Goal: Navigation & Orientation: Find specific page/section

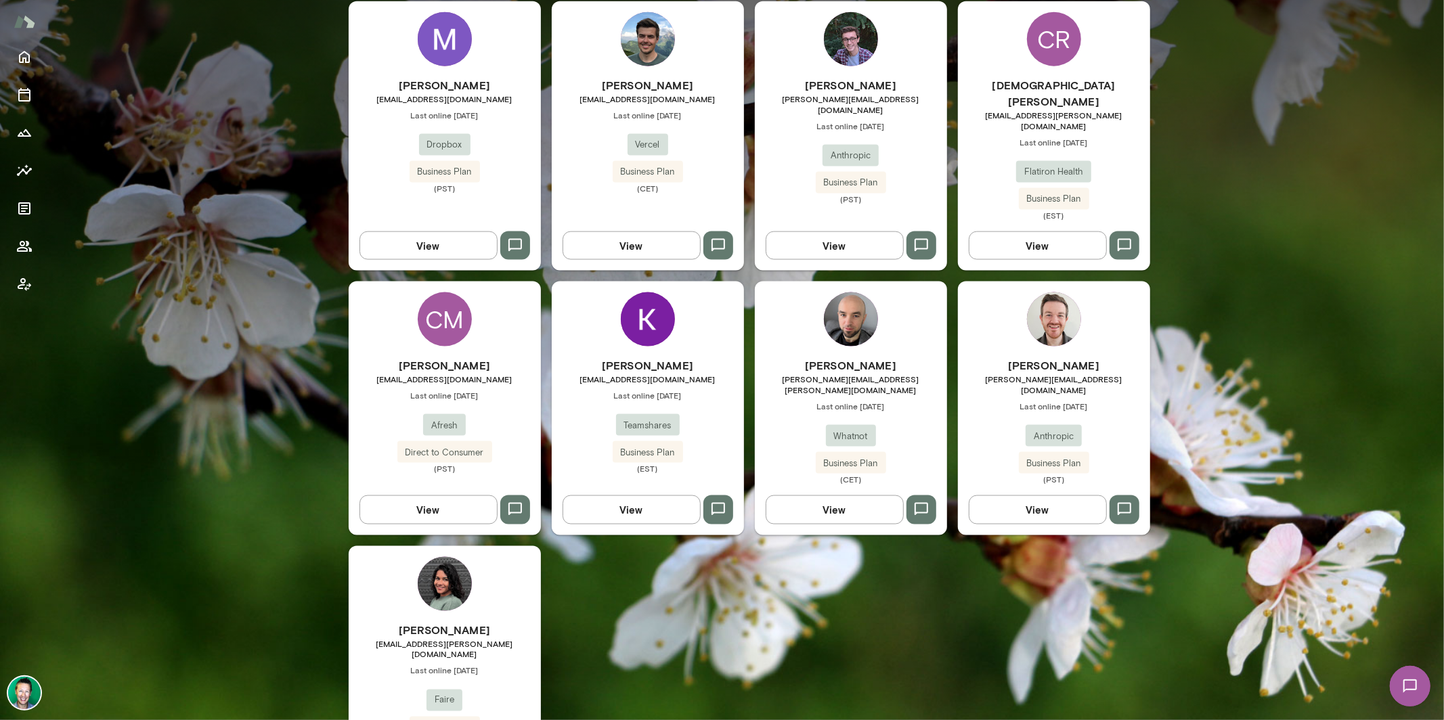
scroll to position [1530, 0]
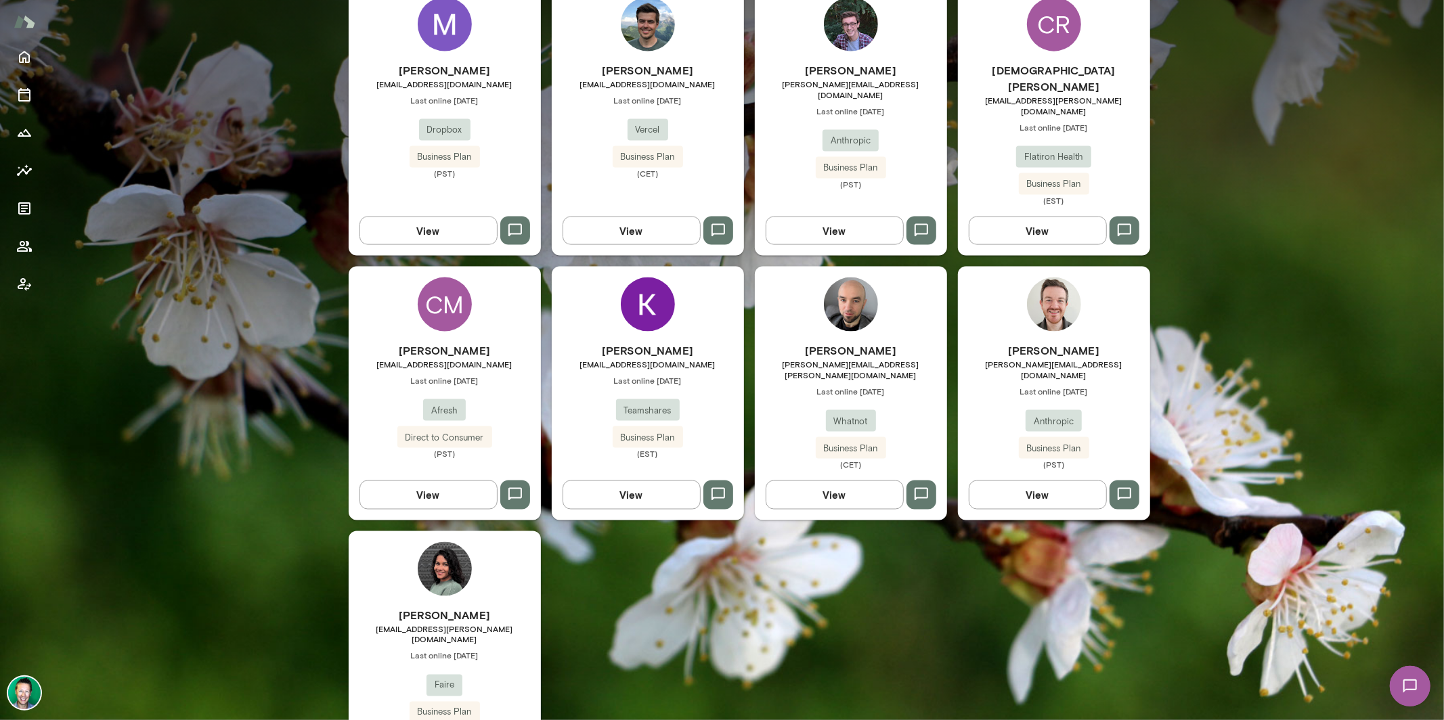
click at [813, 481] on button "View" at bounding box center [835, 495] width 138 height 28
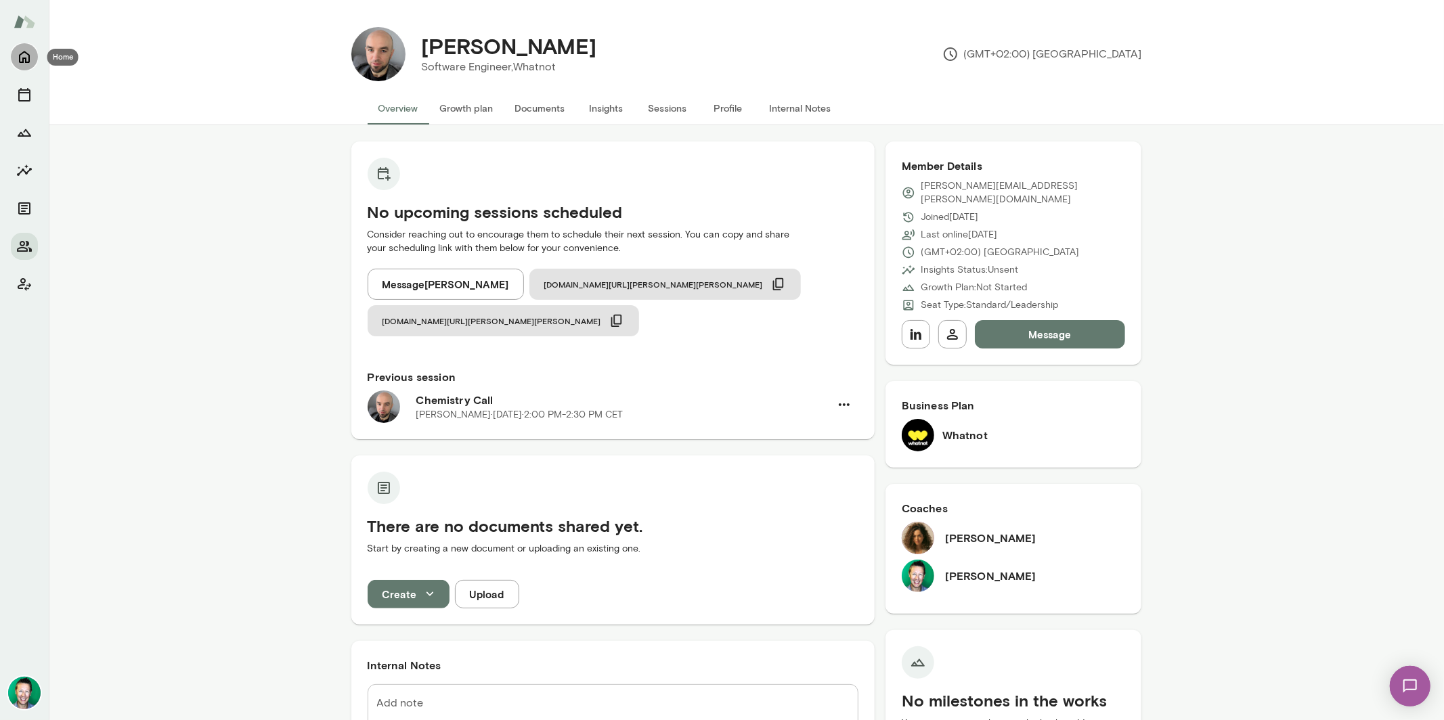
click at [22, 51] on icon "Home" at bounding box center [24, 57] width 16 height 16
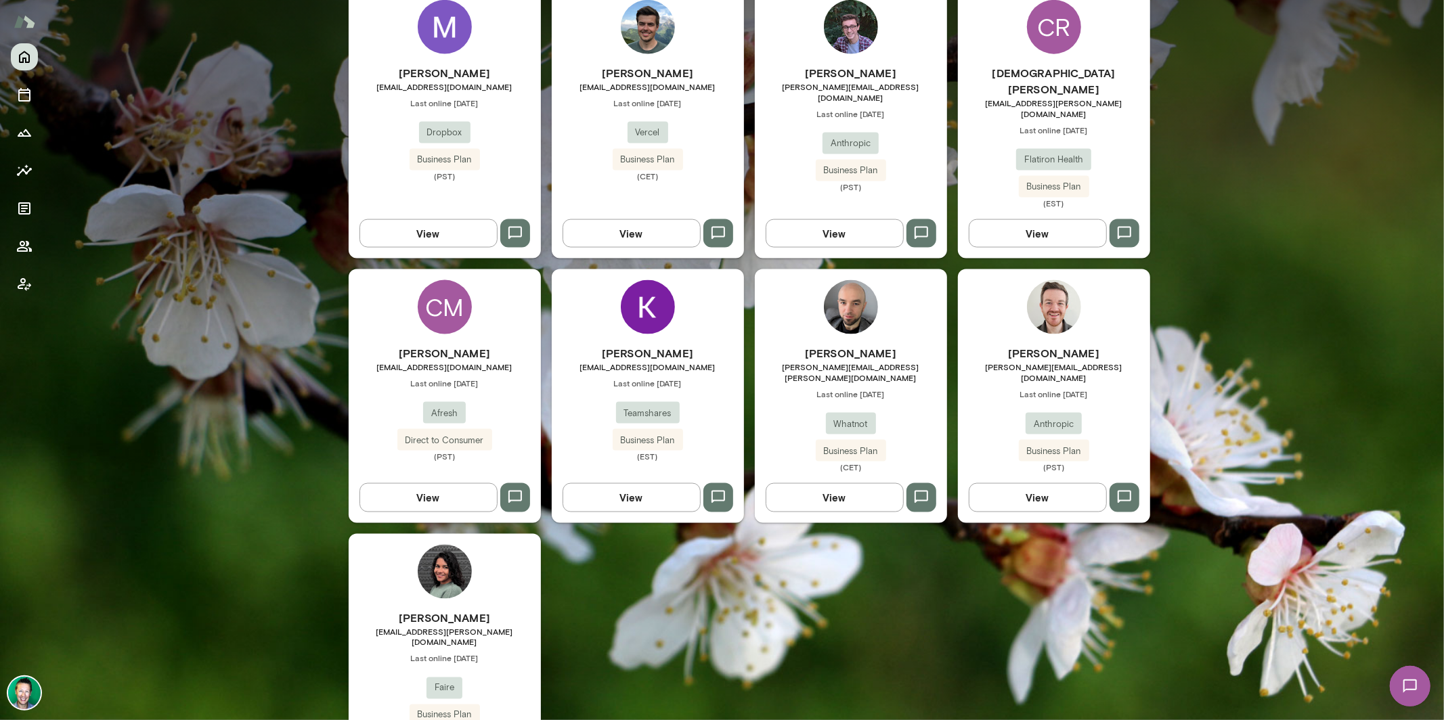
scroll to position [1526, 0]
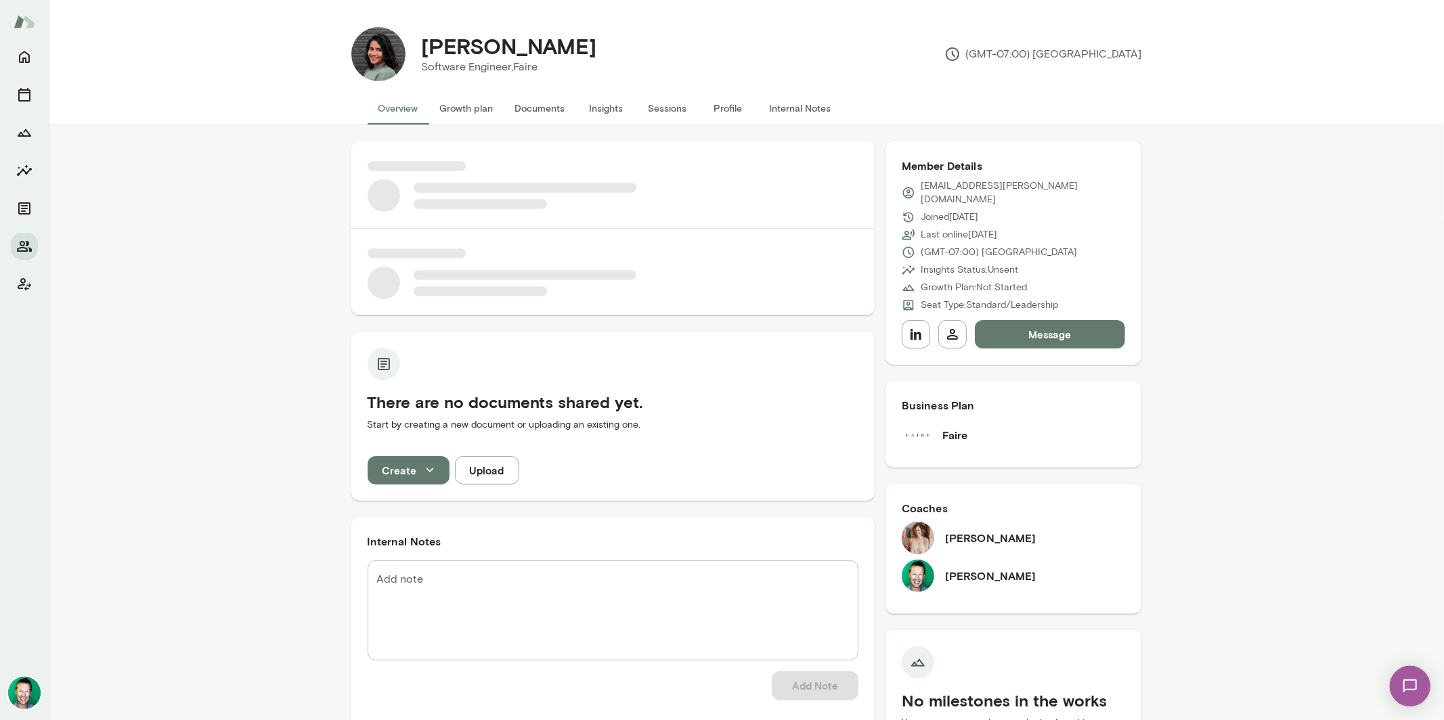
click at [1411, 679] on img at bounding box center [1409, 686] width 56 height 56
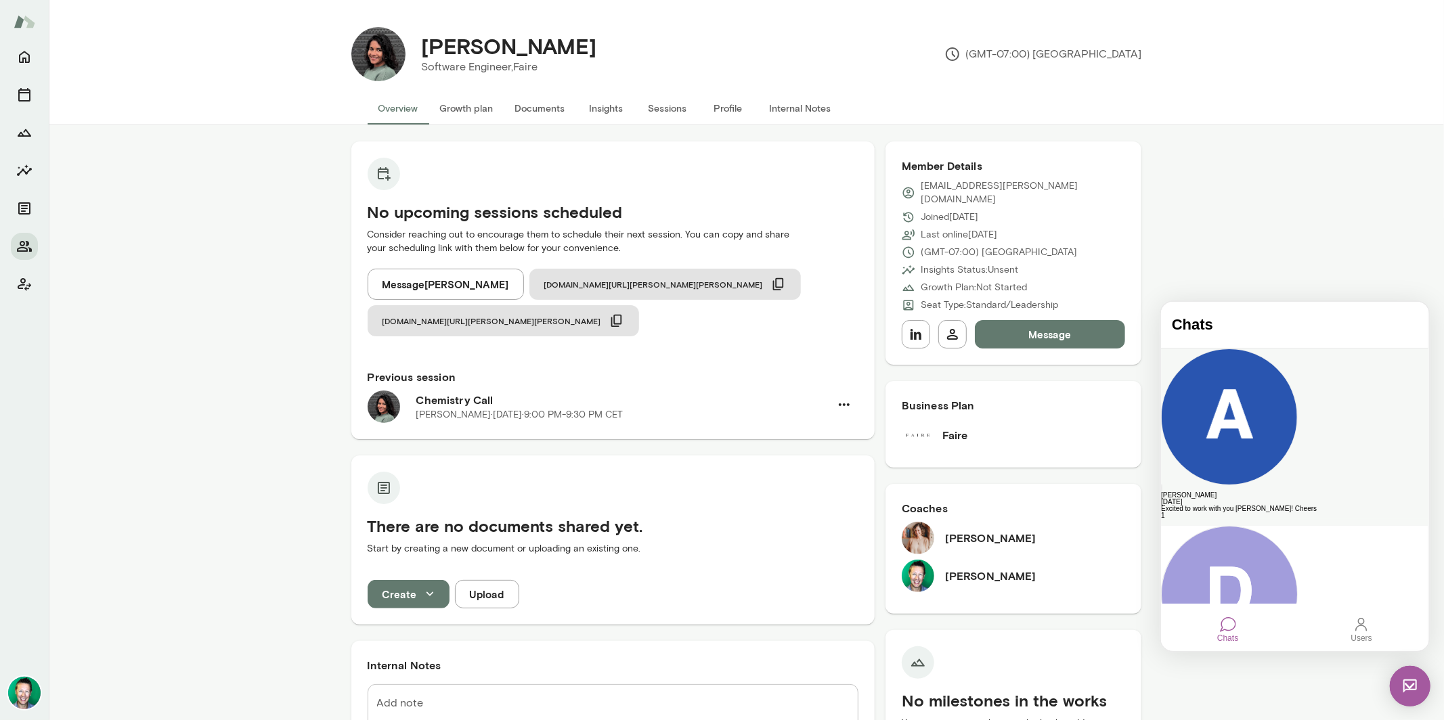
click at [1283, 505] on div "Excited to work with you [PERSON_NAME]! Cheers" at bounding box center [1293, 508] width 267 height 7
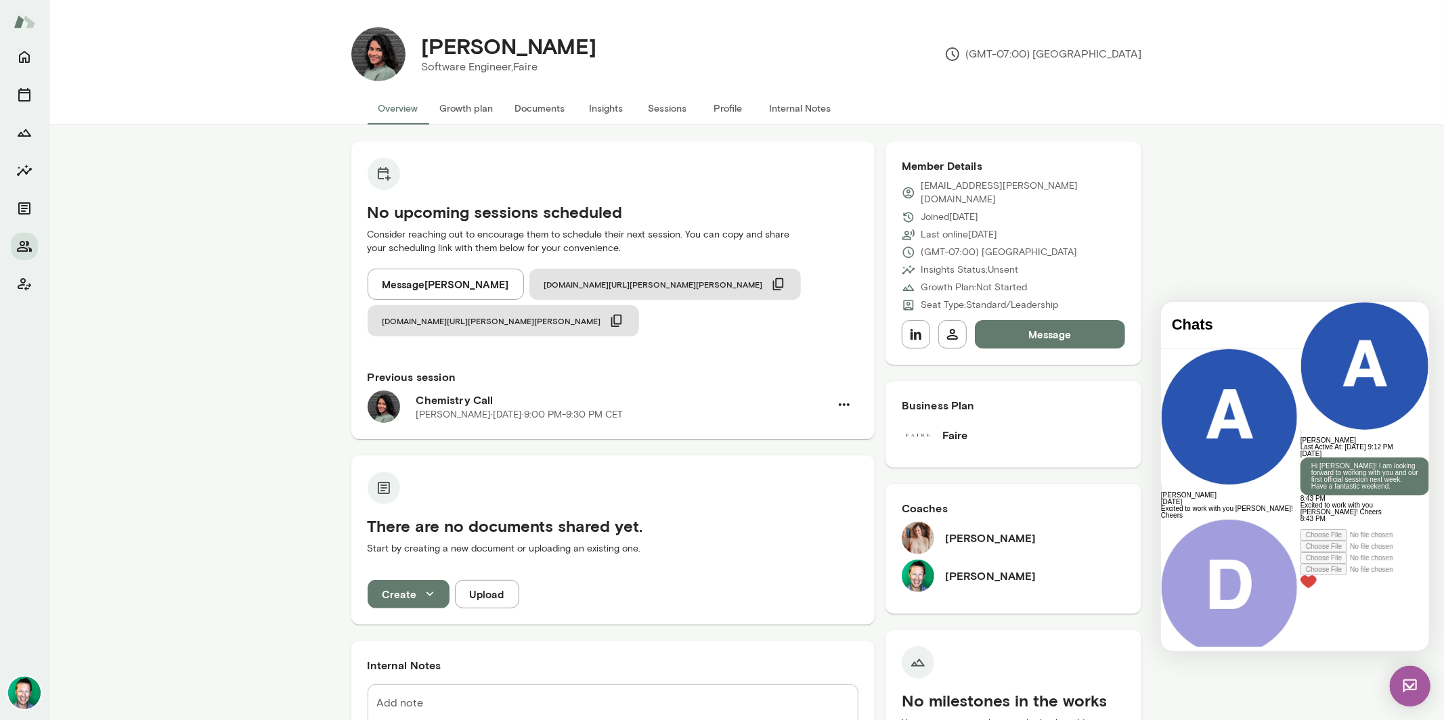
click at [1402, 677] on img at bounding box center [1409, 685] width 41 height 41
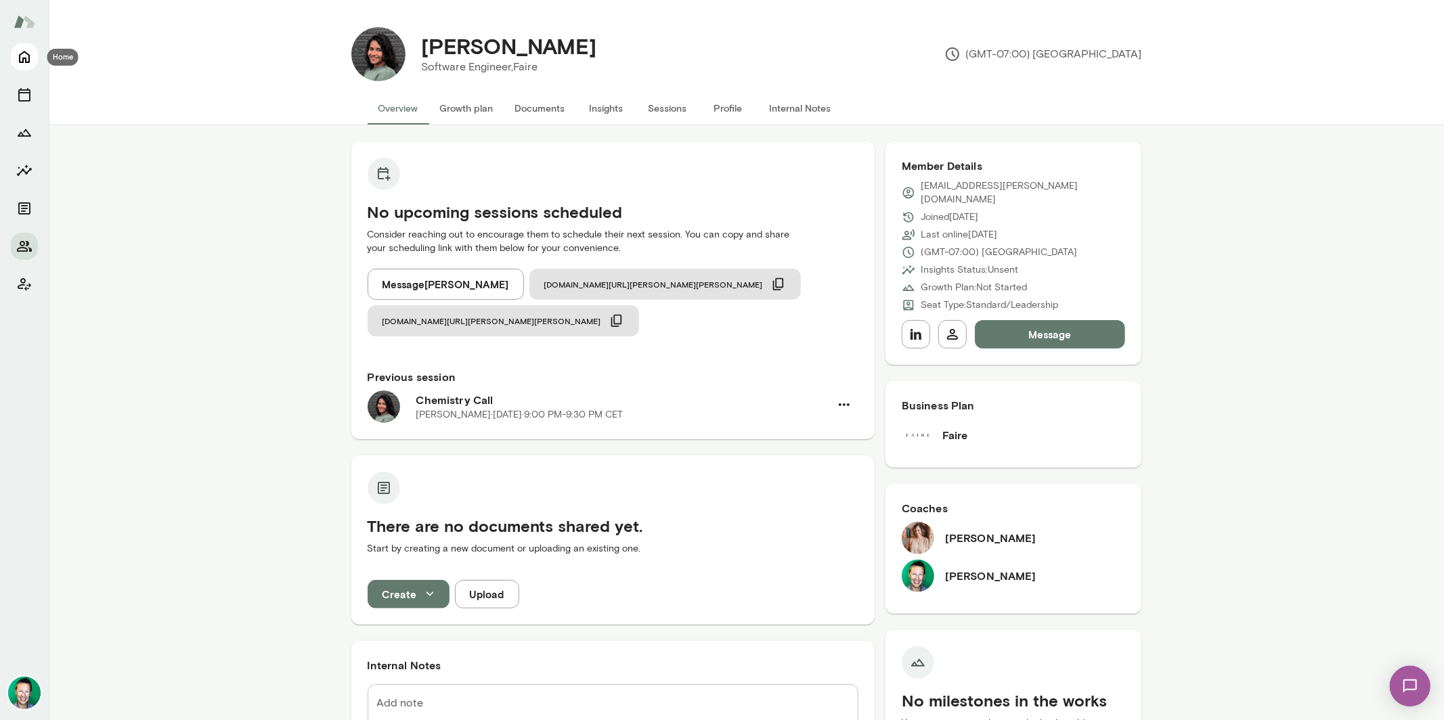
click at [26, 56] on icon "Home" at bounding box center [24, 57] width 16 height 16
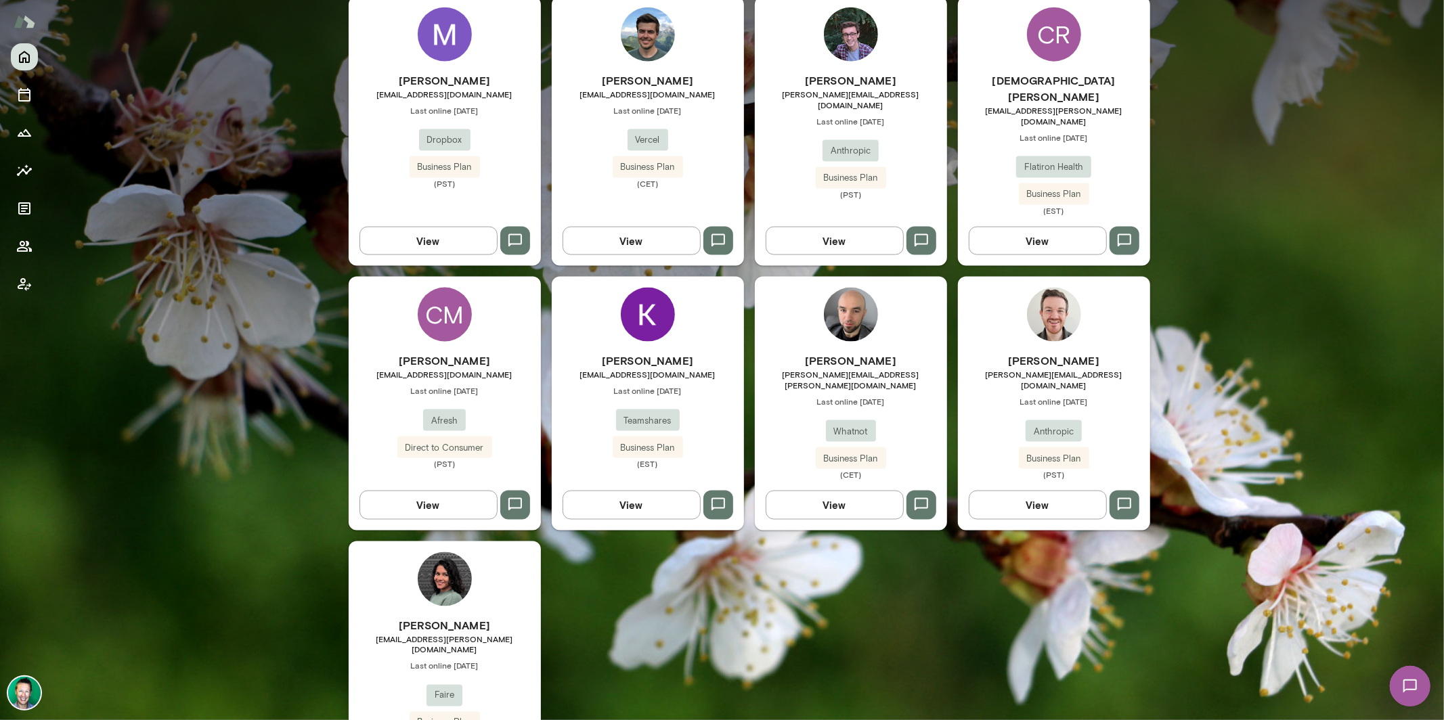
scroll to position [1530, 0]
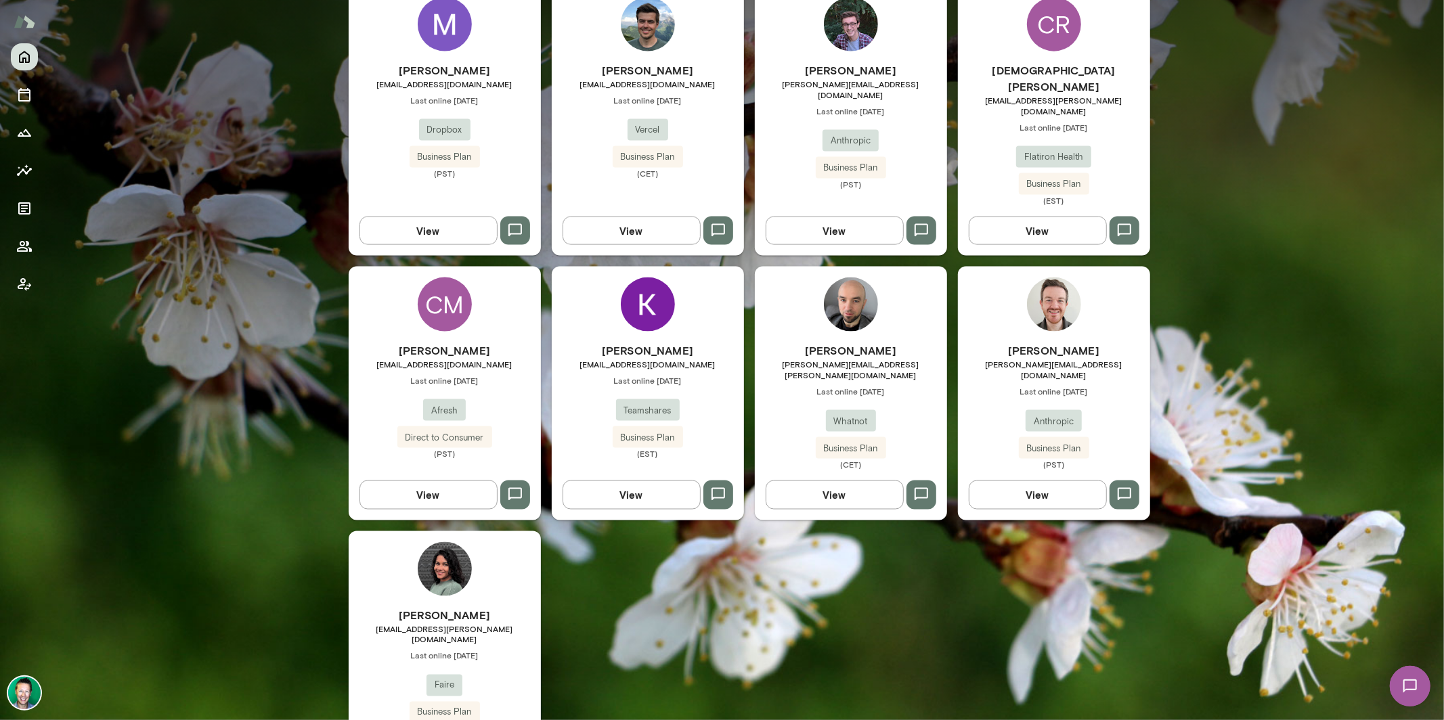
click at [17, 684] on img at bounding box center [24, 693] width 32 height 32
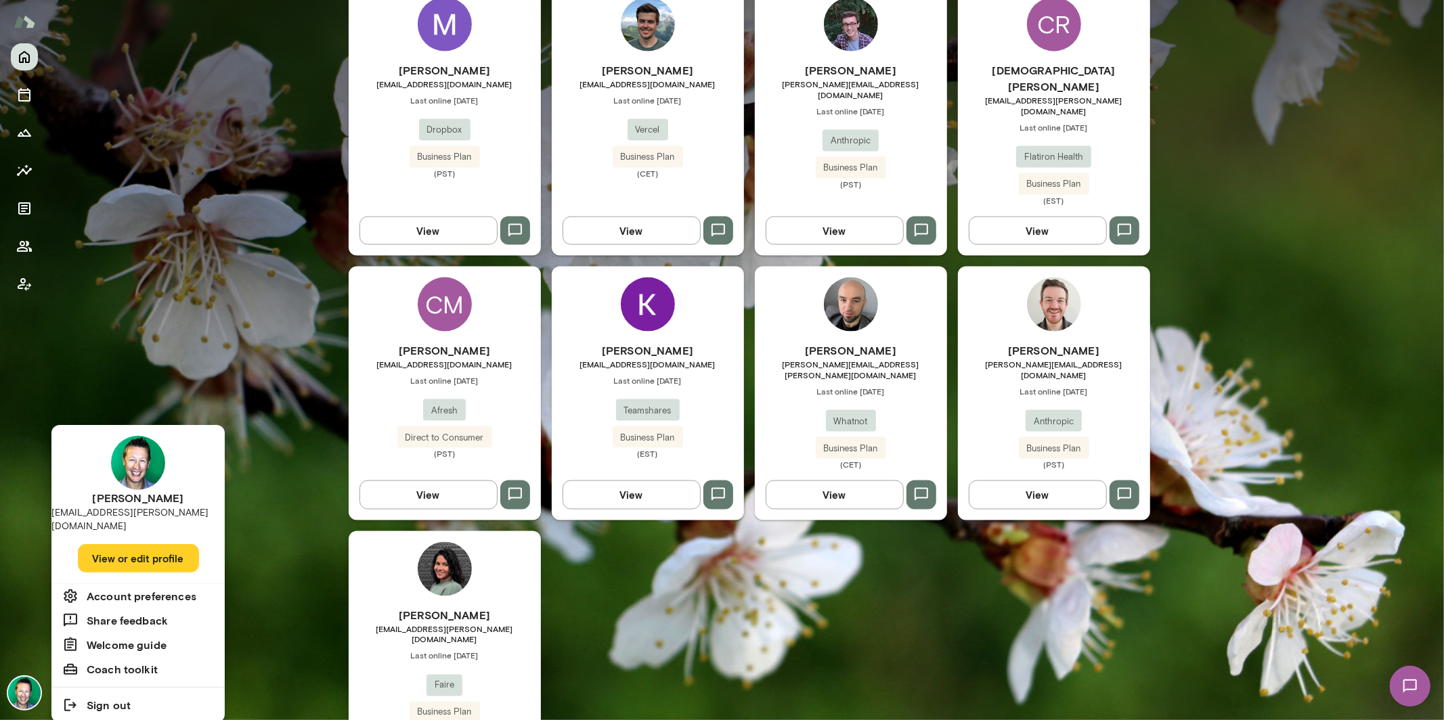
click at [116, 544] on button "View or edit profile" at bounding box center [138, 558] width 121 height 28
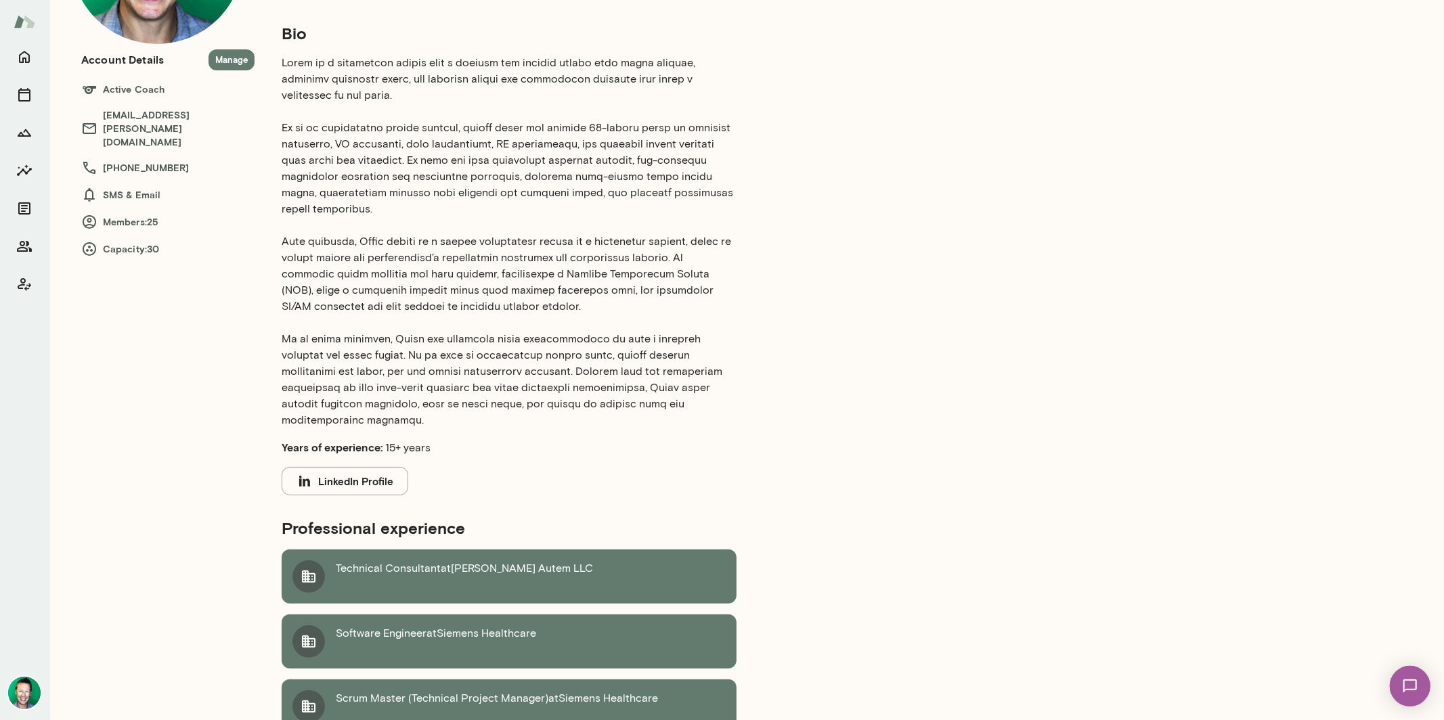
scroll to position [1, 0]
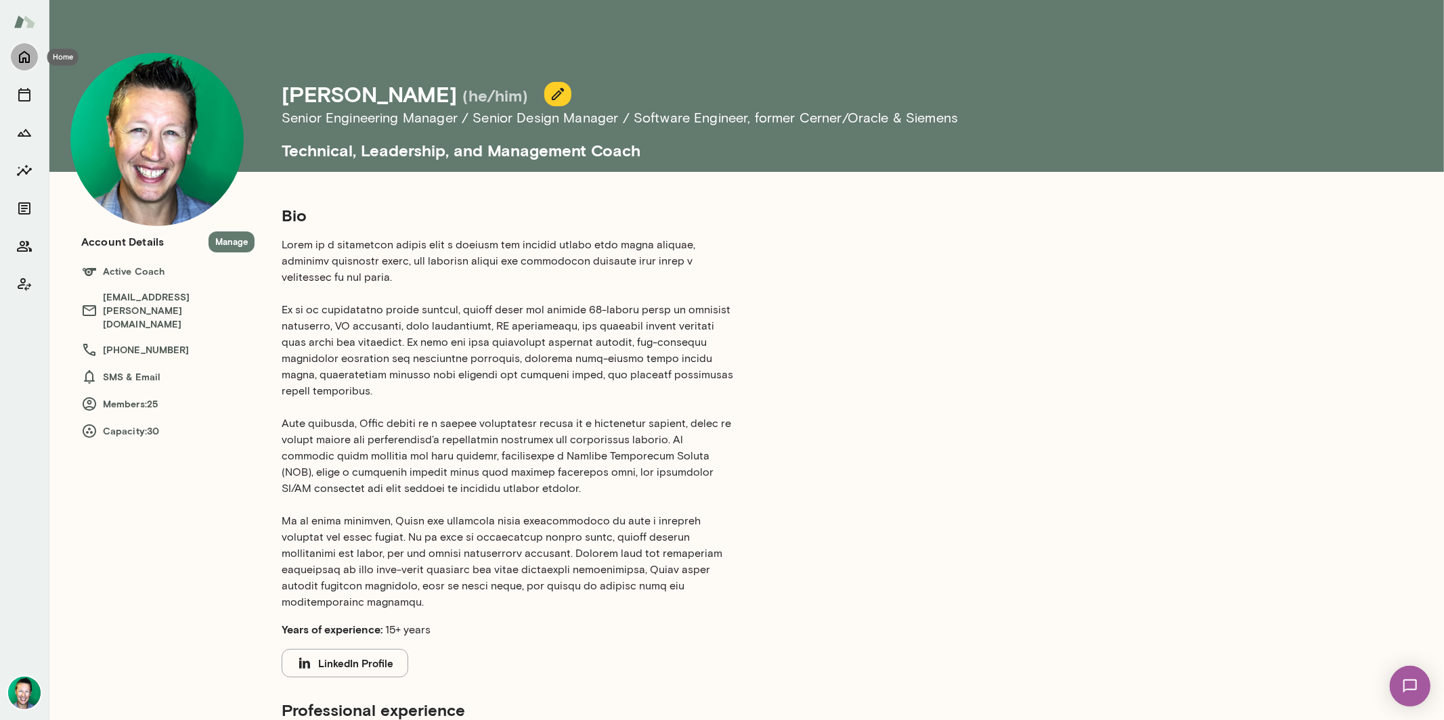
click at [35, 58] on button "Home" at bounding box center [24, 56] width 27 height 27
